Goal: Information Seeking & Learning: Learn about a topic

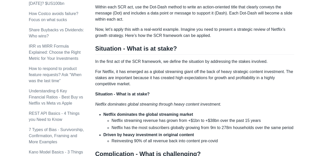
scroll to position [276, 0]
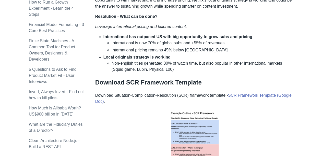
scroll to position [644, 0]
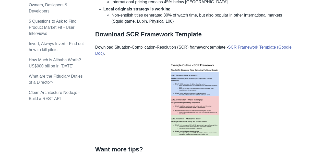
click at [197, 94] on img at bounding box center [194, 100] width 65 height 79
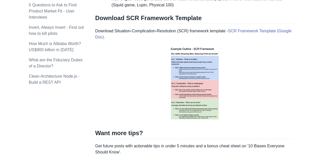
scroll to position [661, 0]
drag, startPoint x: 197, startPoint y: 94, endPoint x: 128, endPoint y: 117, distance: 71.9
click at [128, 117] on p at bounding box center [194, 83] width 199 height 79
